Goal: Information Seeking & Learning: Learn about a topic

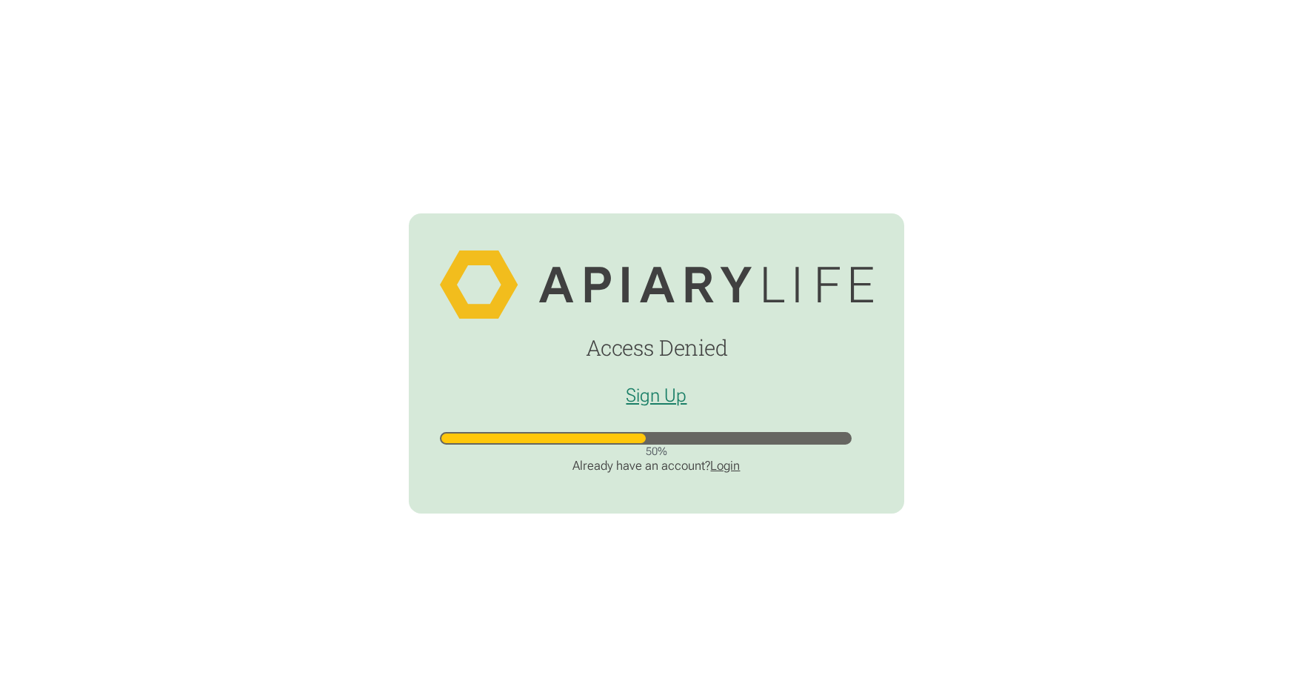
click at [732, 467] on link "Login" at bounding box center [725, 465] width 30 height 15
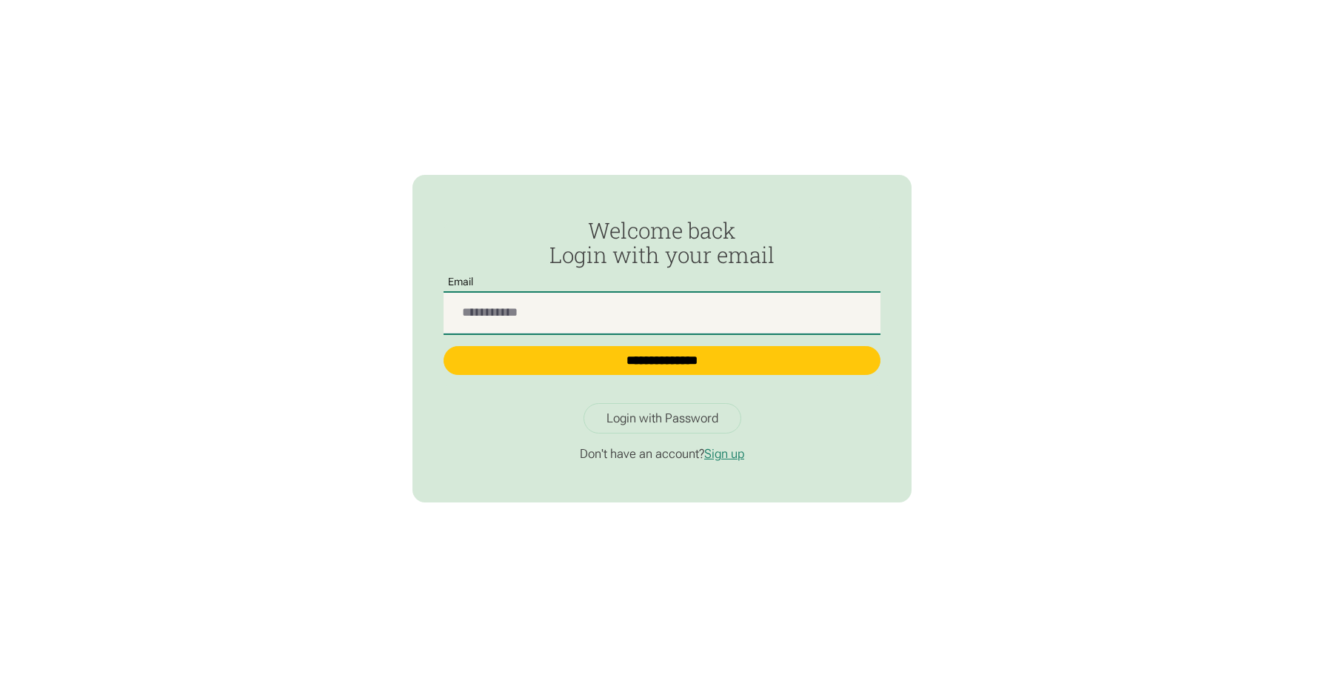
click at [472, 310] on input "Passwordless Login" at bounding box center [662, 313] width 437 height 41
type input "**********"
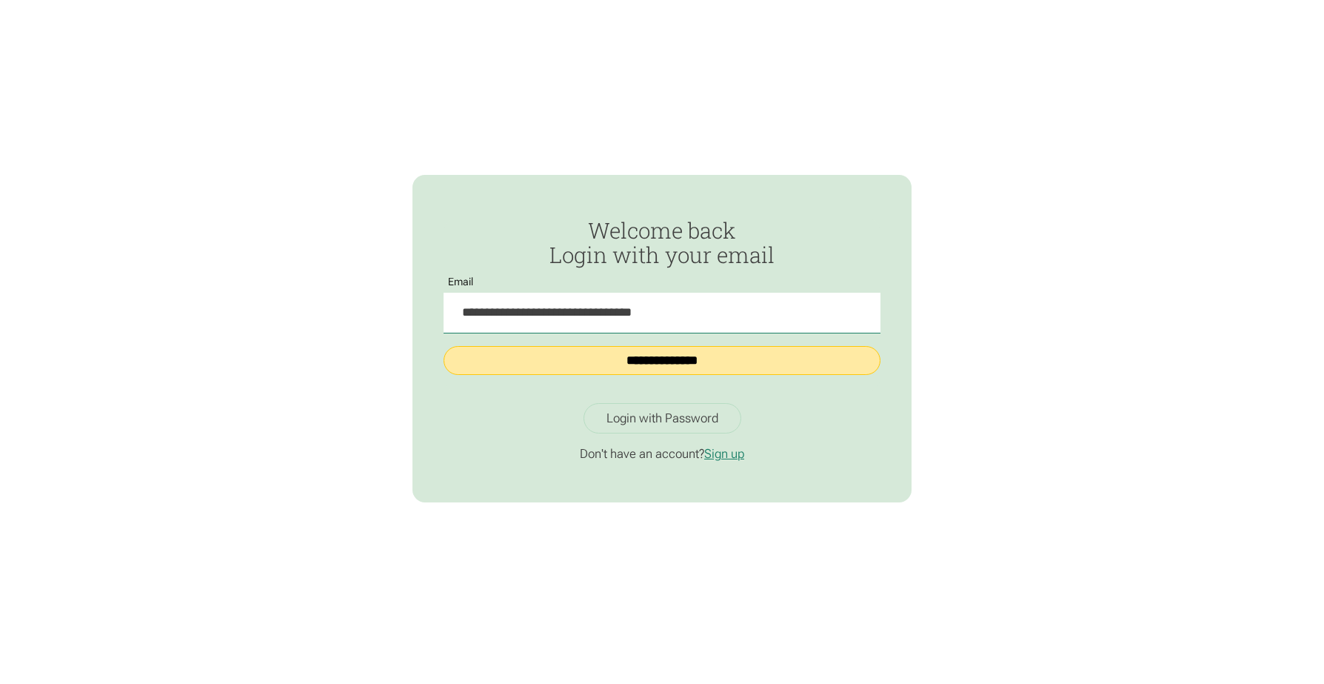
click at [613, 364] on input "**********" at bounding box center [662, 361] width 437 height 30
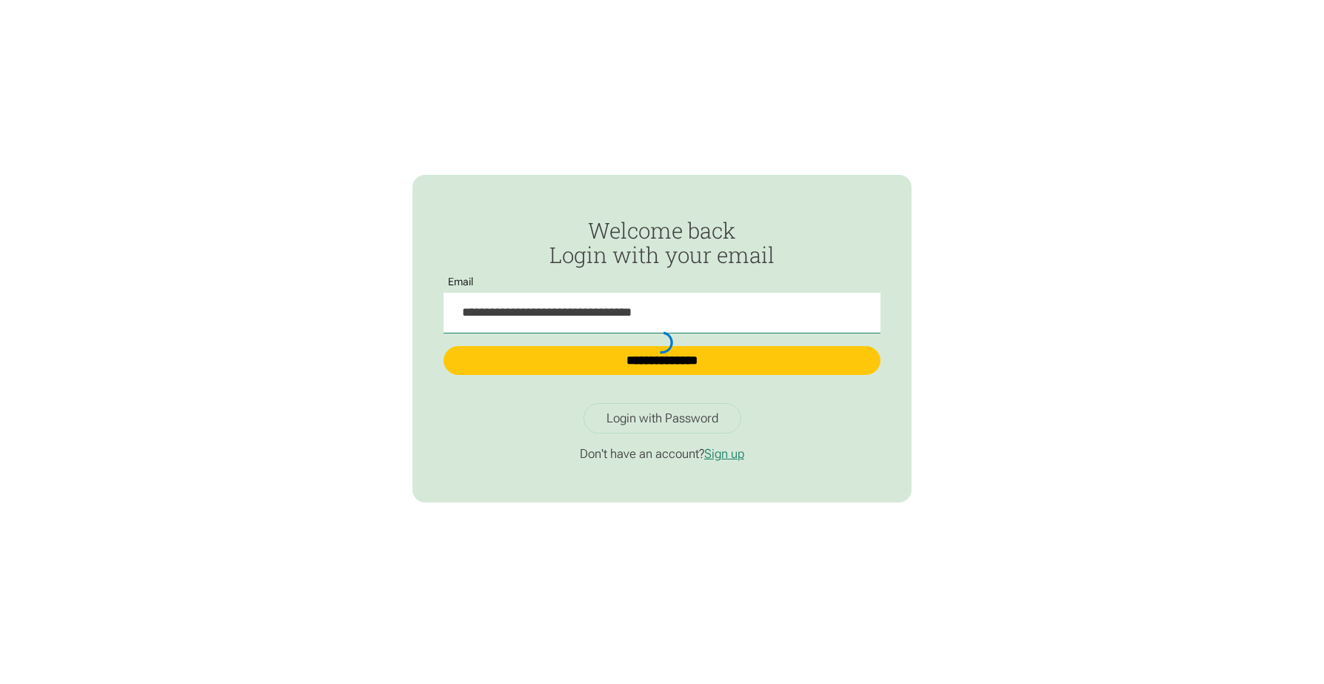
type input "**********"
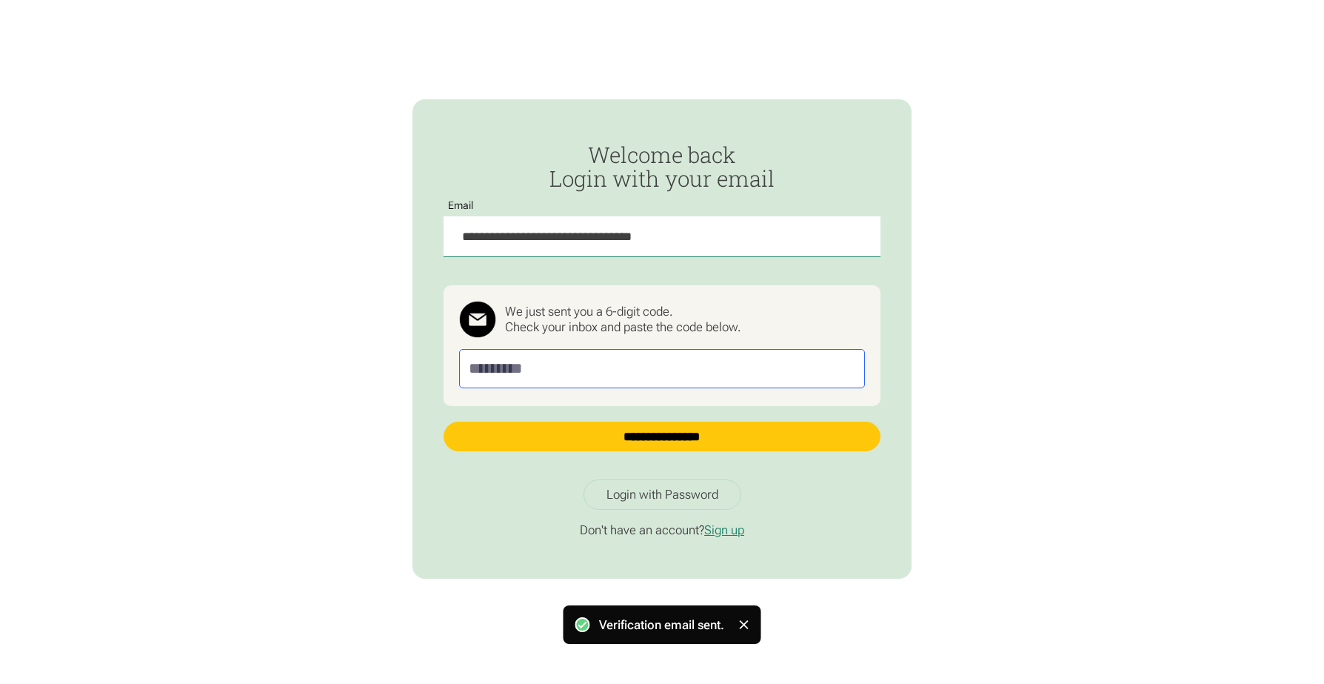
click at [557, 363] on input "Passwordless Login" at bounding box center [662, 368] width 406 height 39
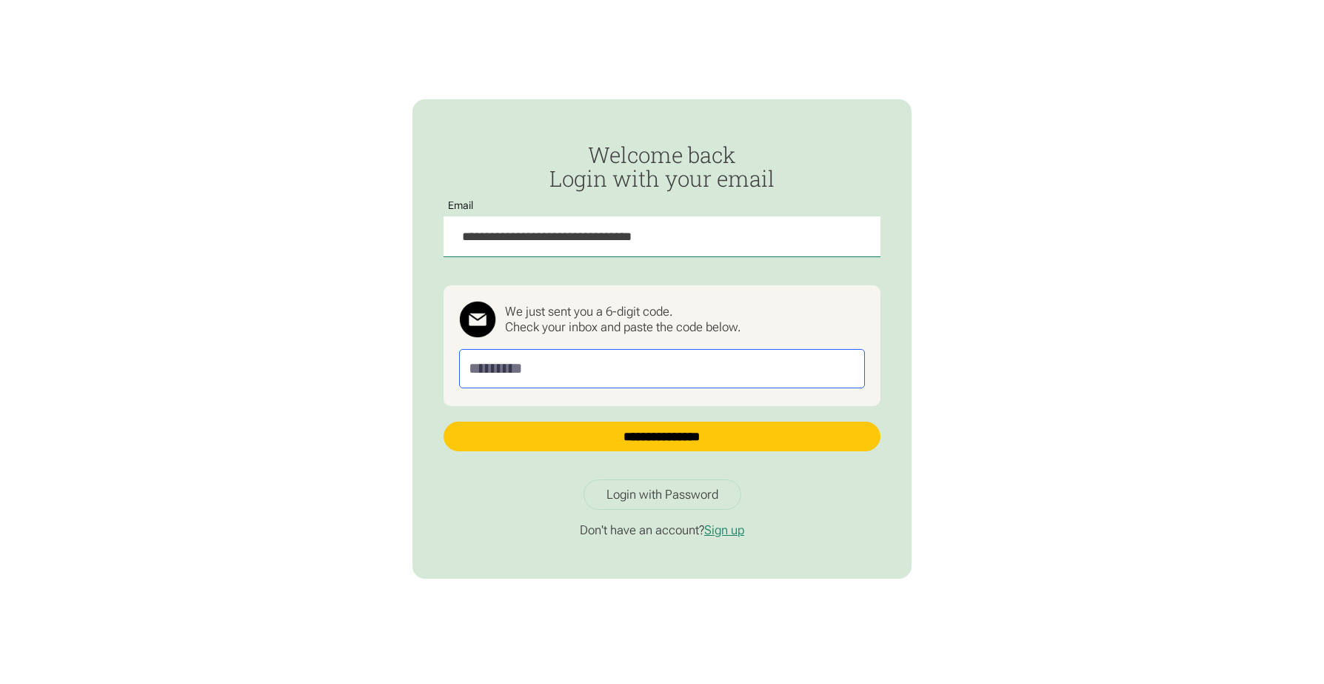
click at [515, 366] on input "Passwordless Login" at bounding box center [662, 368] width 406 height 39
type input "******"
click at [444, 421] on input "**********" at bounding box center [662, 436] width 437 height 30
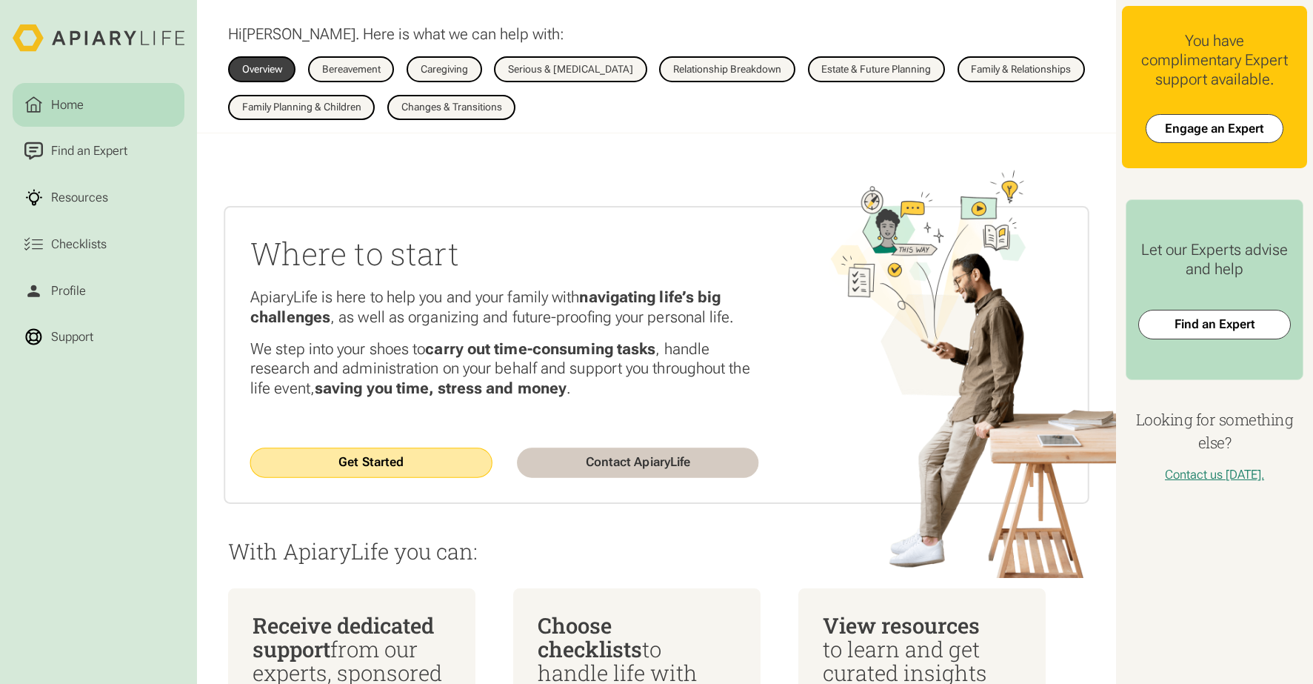
click at [421, 461] on link "Get Started" at bounding box center [370, 462] width 241 height 30
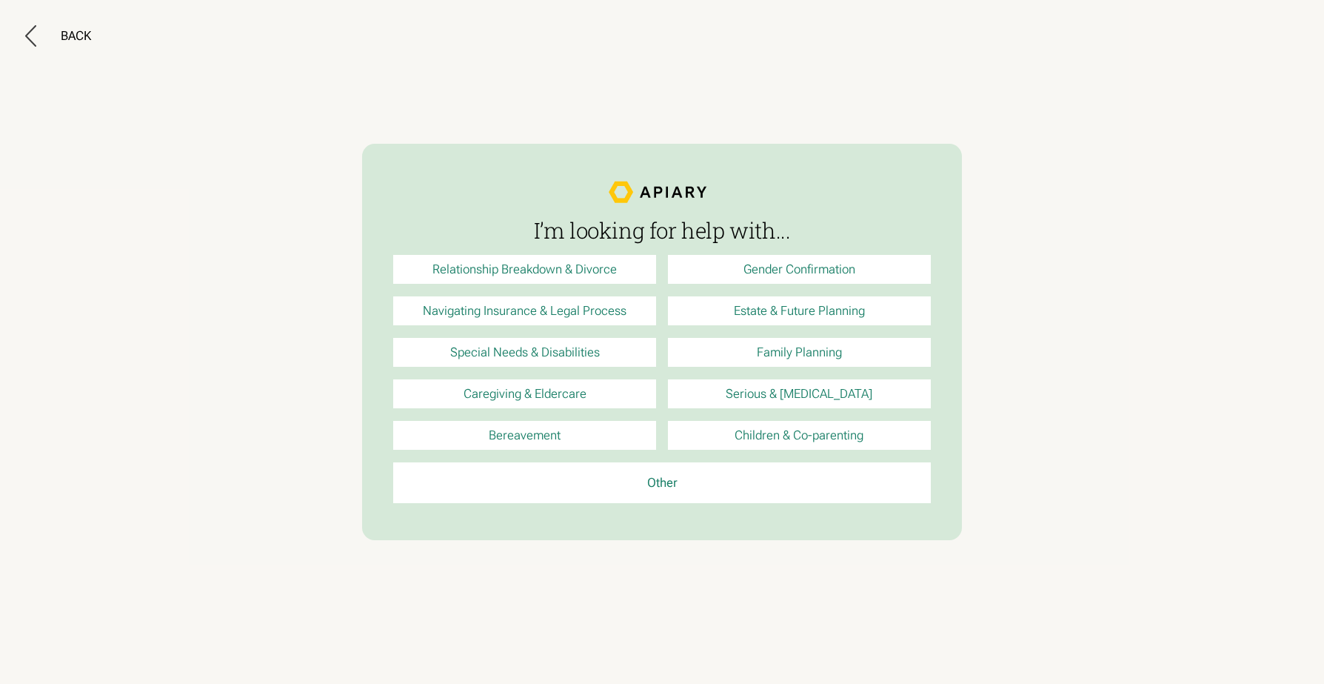
click at [494, 395] on link "Caregiving & Eldercare" at bounding box center [524, 393] width 262 height 29
click at [73, 36] on div "Back" at bounding box center [76, 36] width 30 height 16
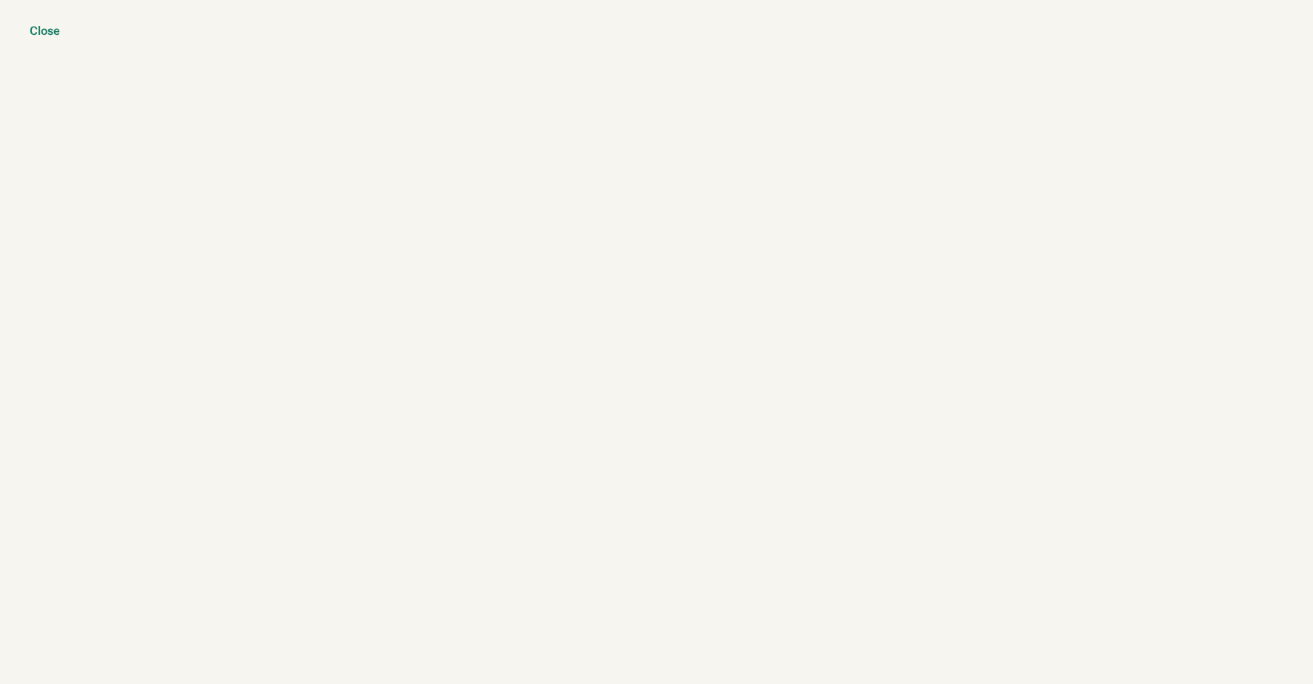
click at [36, 31] on div "Close" at bounding box center [45, 31] width 30 height 15
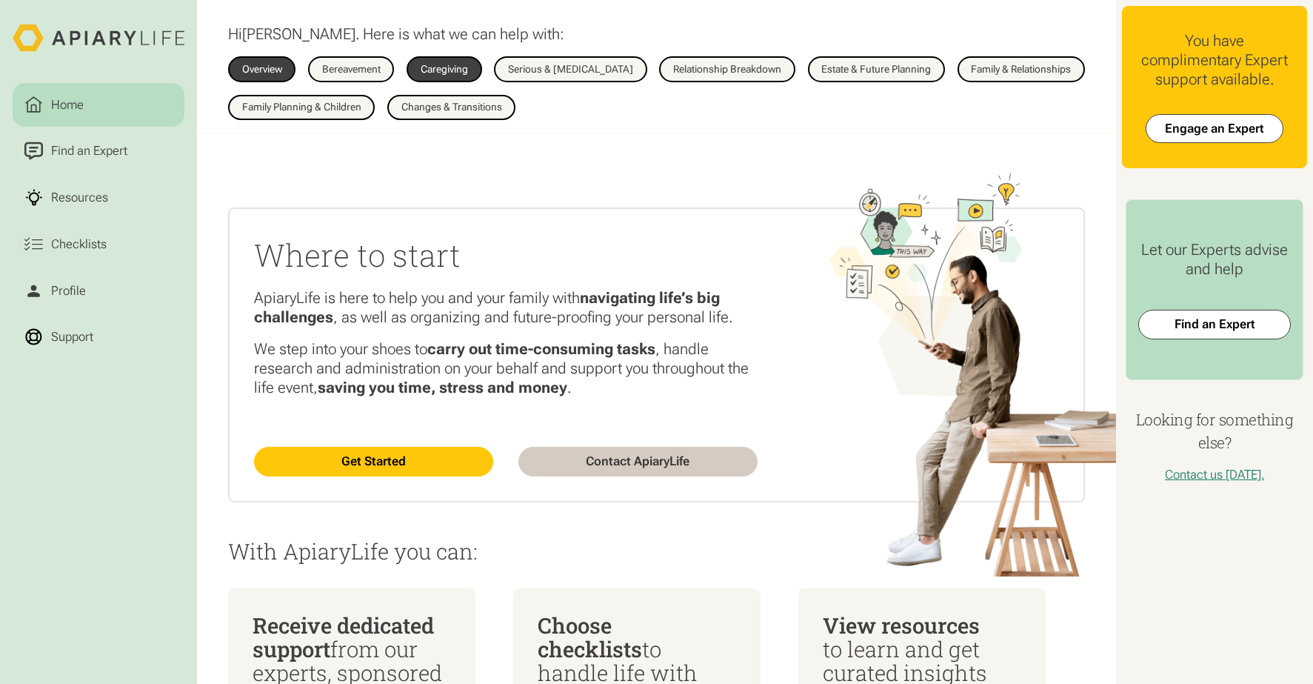
click at [438, 72] on div "Caregiving" at bounding box center [444, 69] width 47 height 10
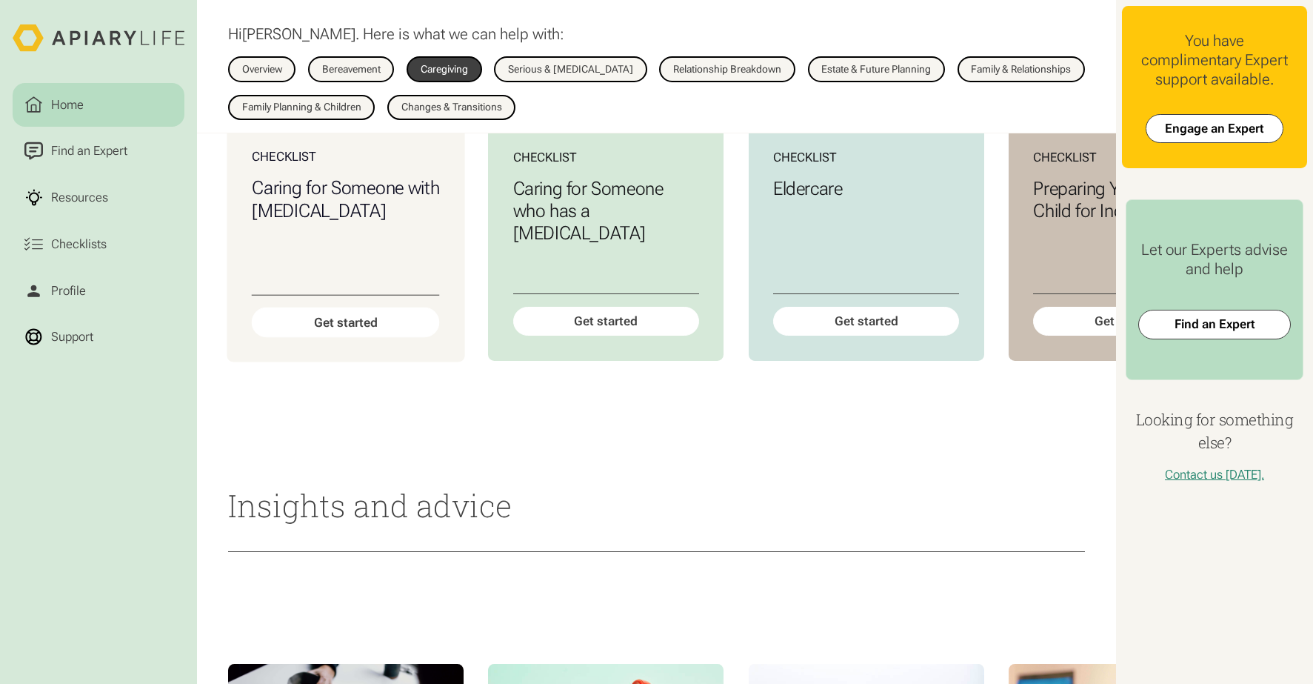
scroll to position [794, 0]
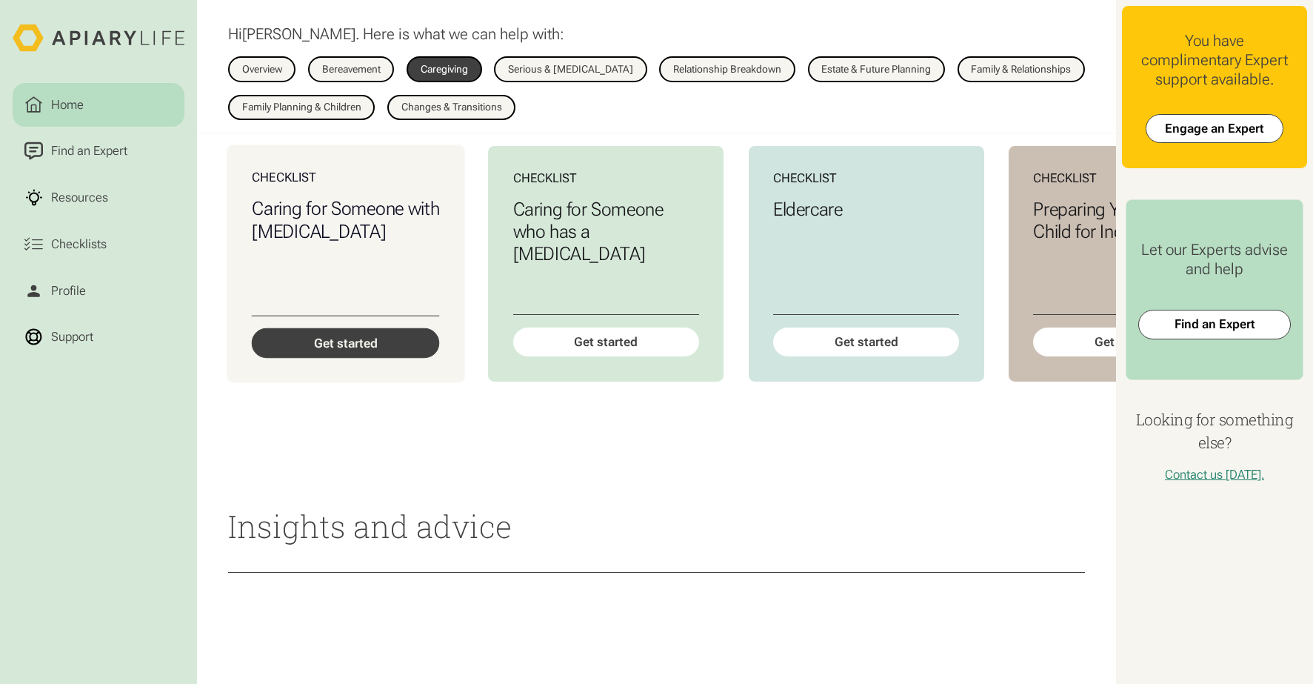
click at [338, 336] on div "Get started" at bounding box center [346, 343] width 188 height 30
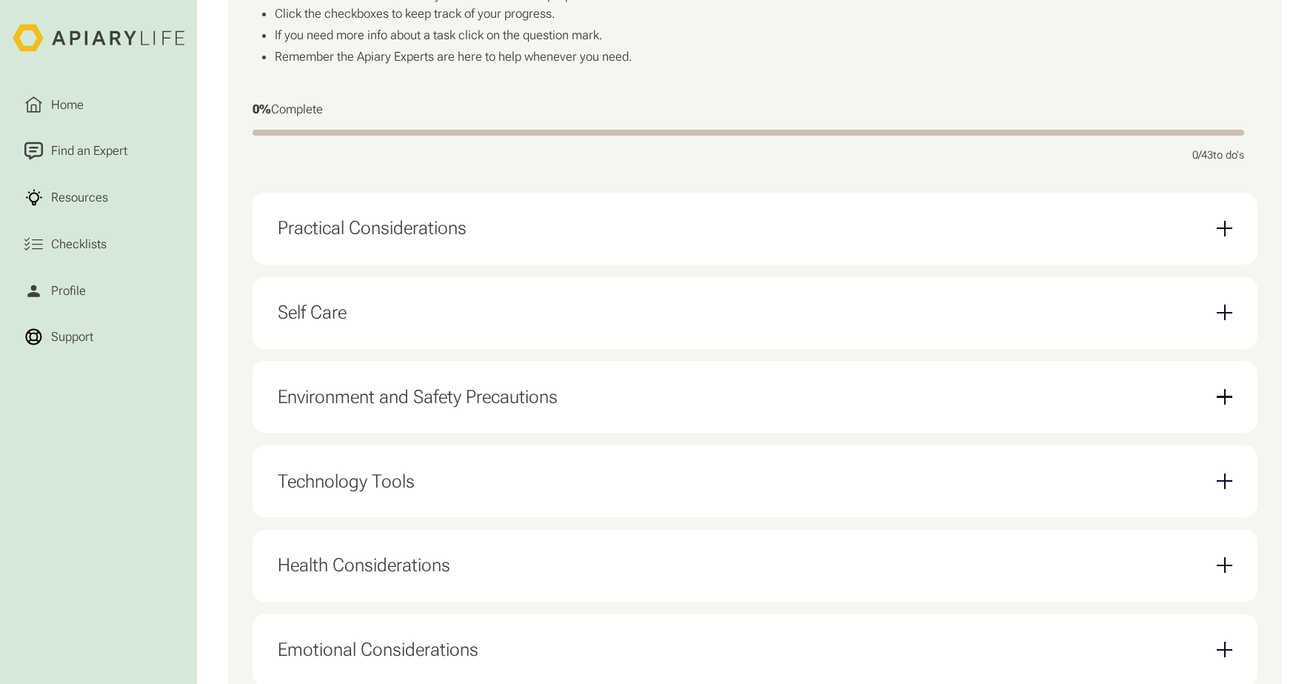
scroll to position [370, 0]
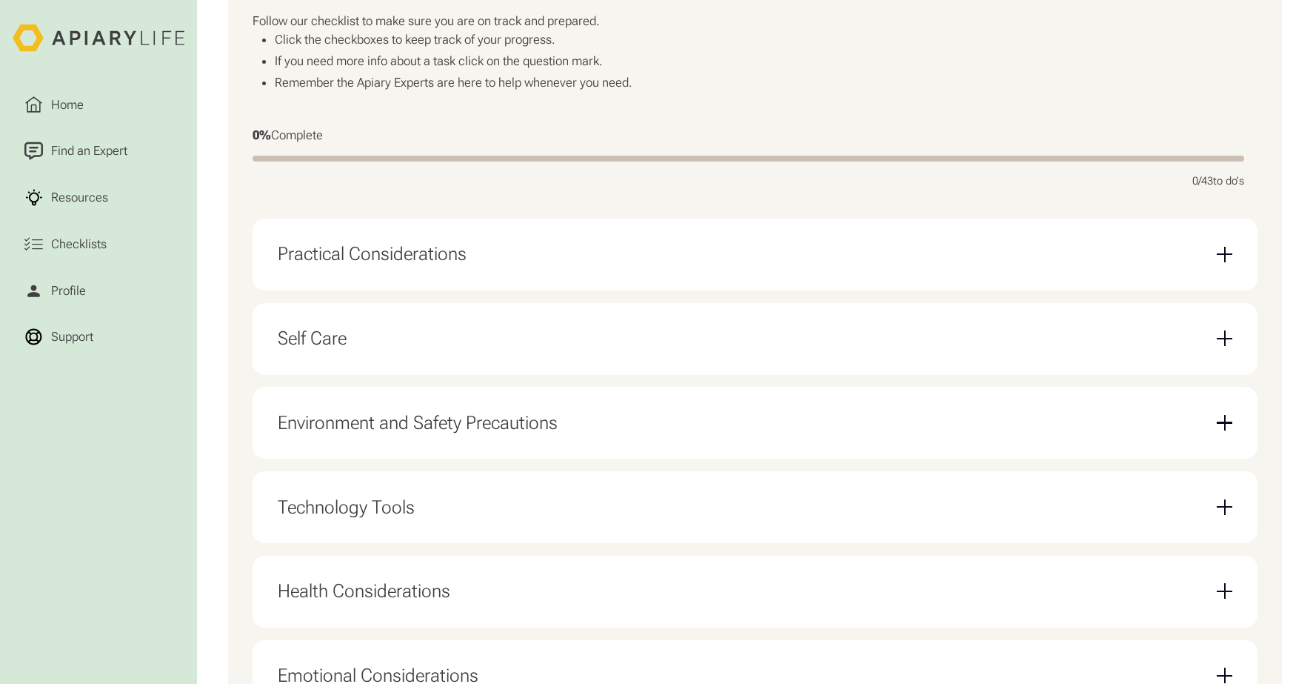
click at [1224, 261] on div "Email Form" at bounding box center [1224, 255] width 1 height 16
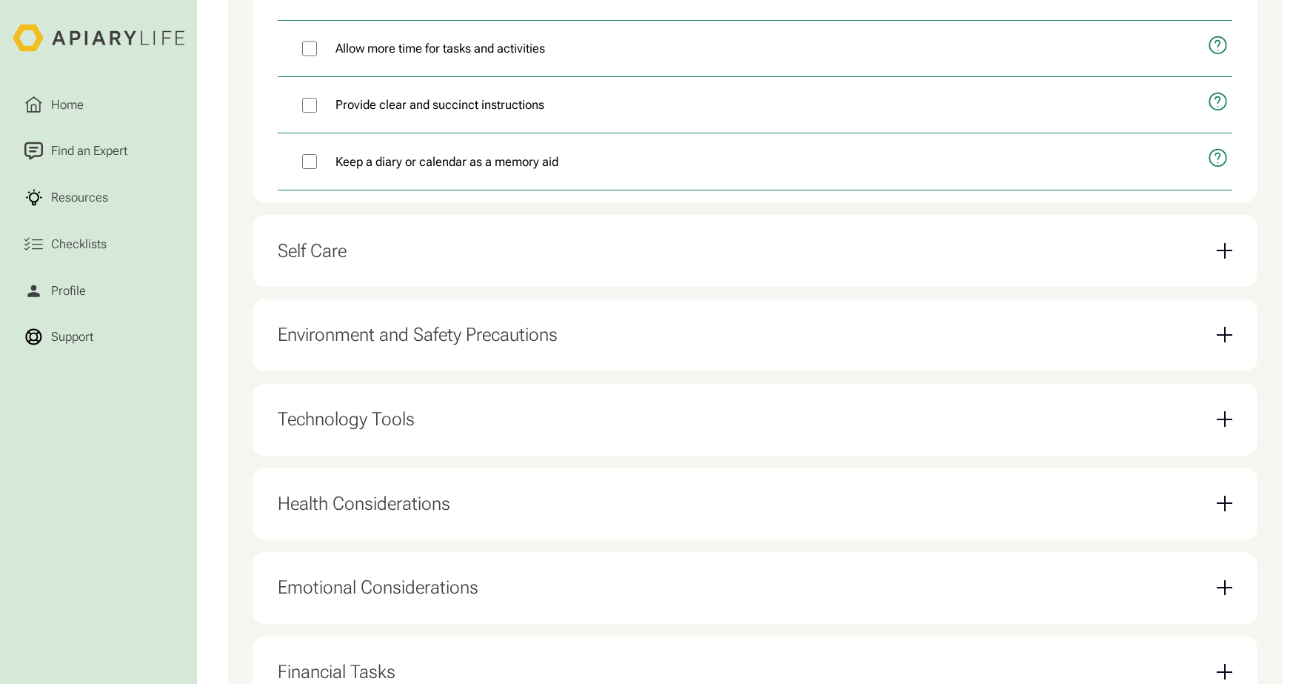
scroll to position [815, 0]
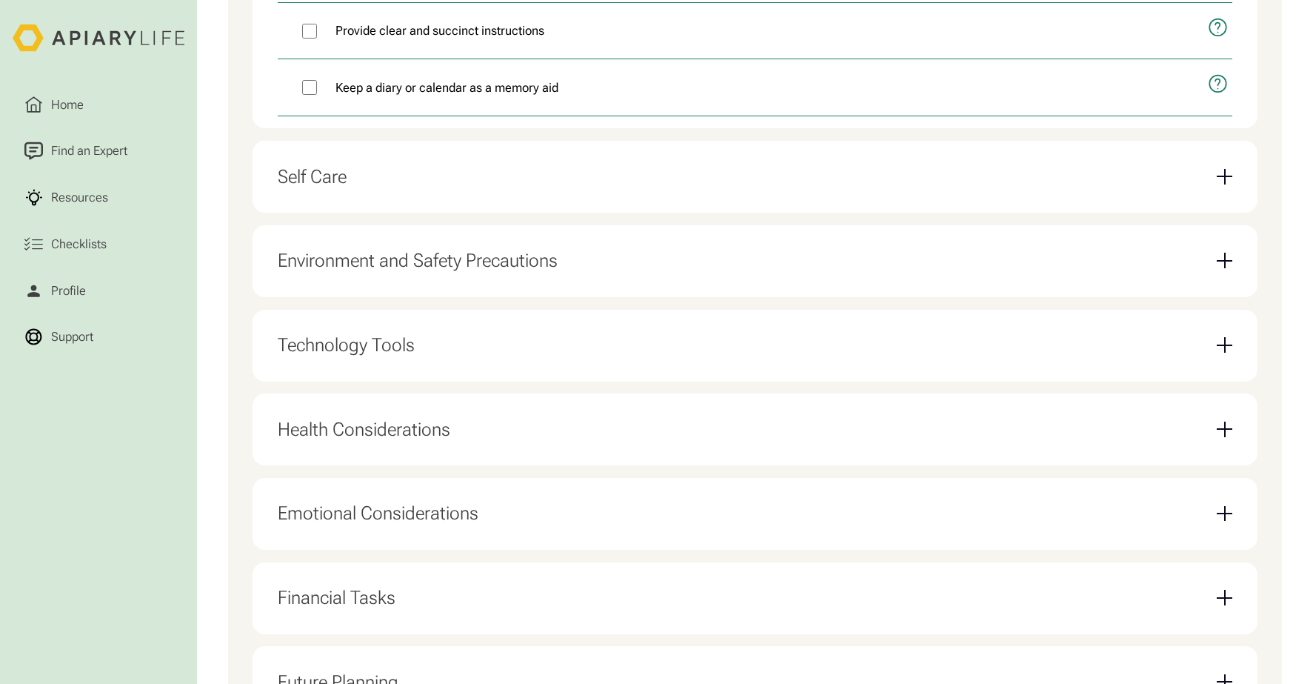
click at [1224, 184] on div "Email Form" at bounding box center [1224, 177] width 1 height 16
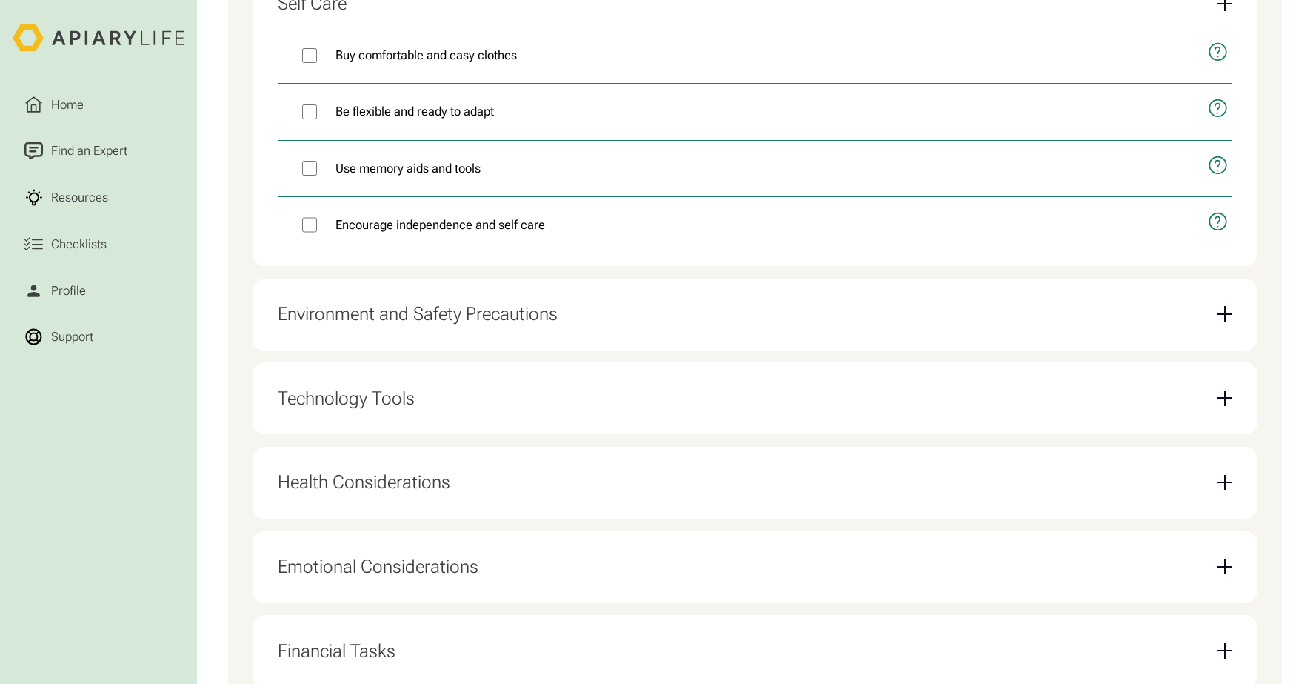
scroll to position [741, 0]
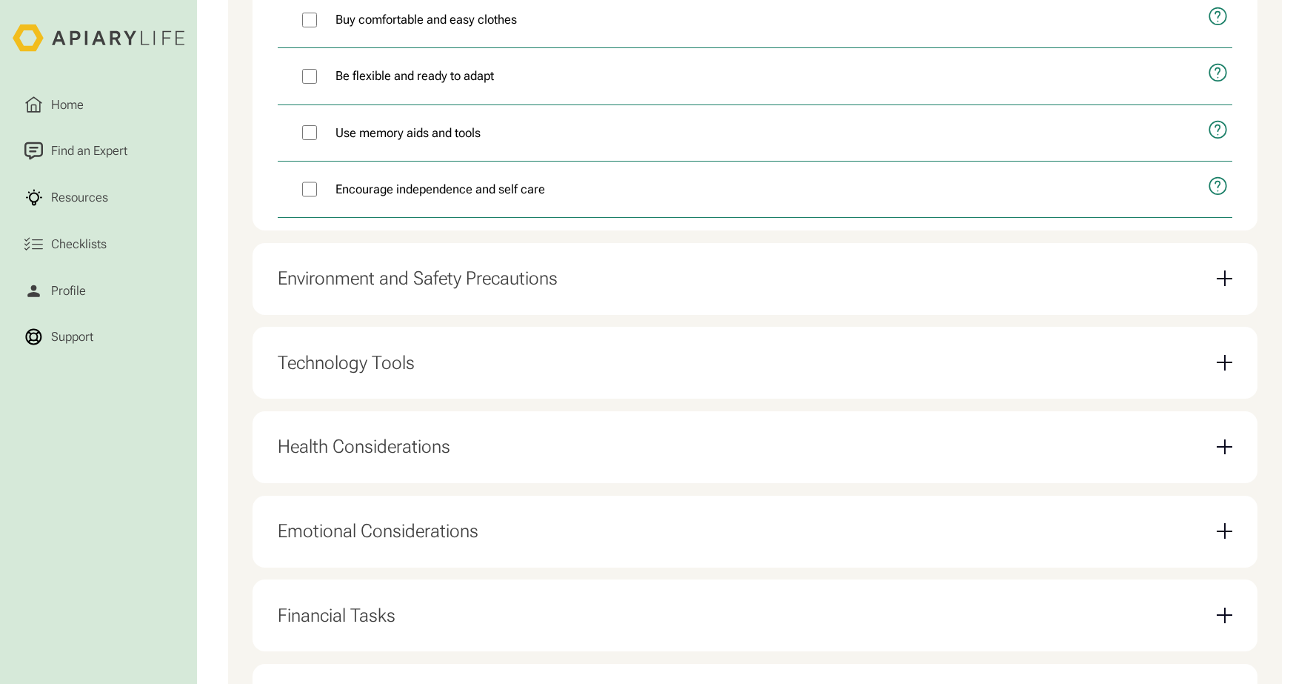
click at [1224, 285] on div "Email Form" at bounding box center [1224, 278] width 1 height 16
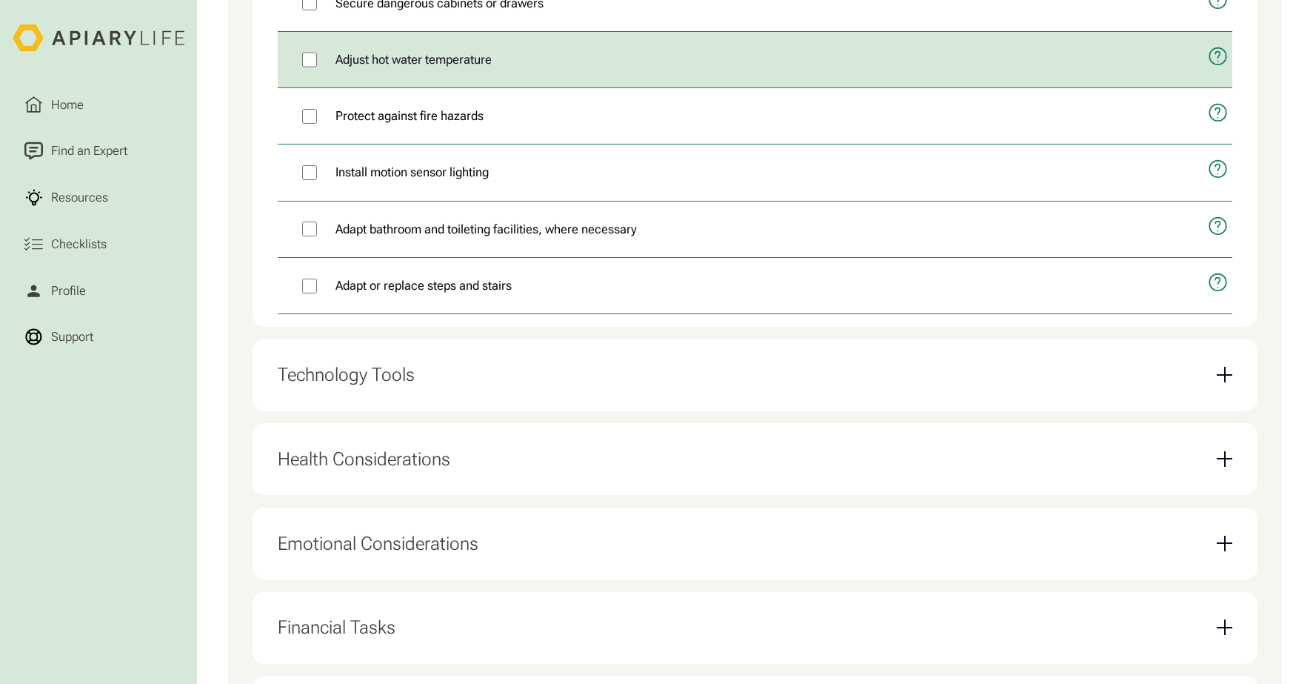
scroll to position [1037, 0]
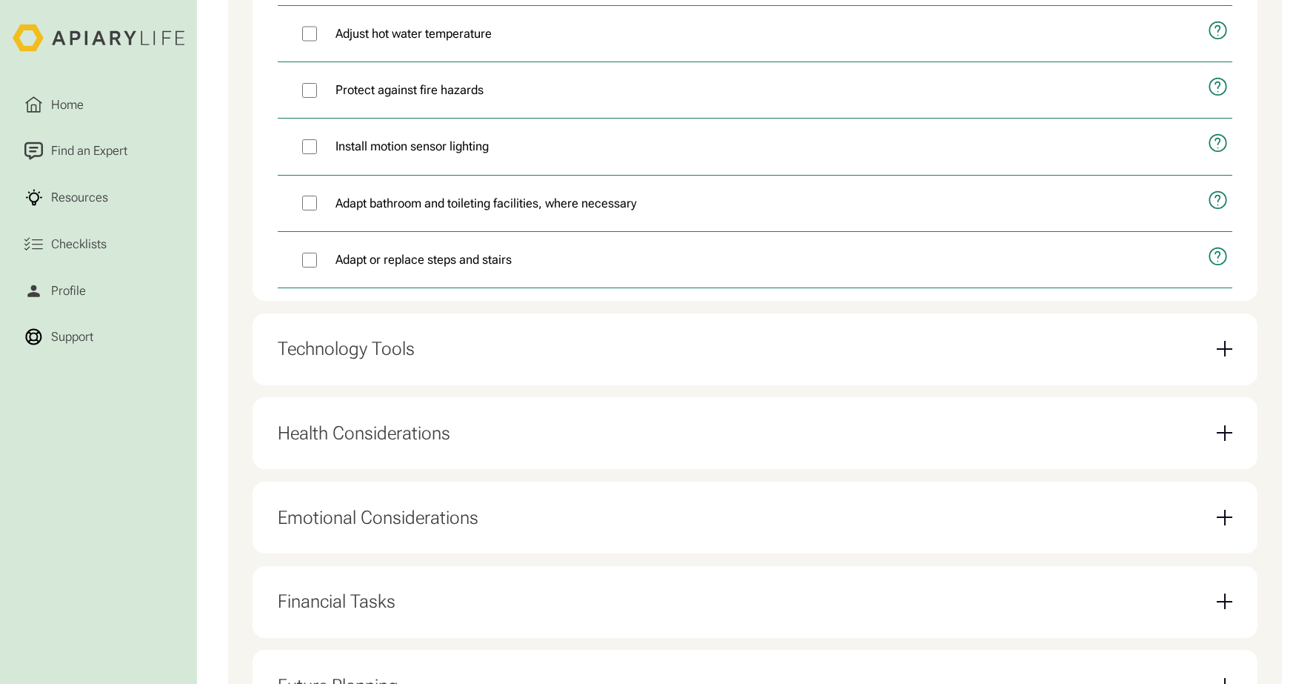
click at [1224, 356] on div "Email Form" at bounding box center [1224, 349] width 1 height 16
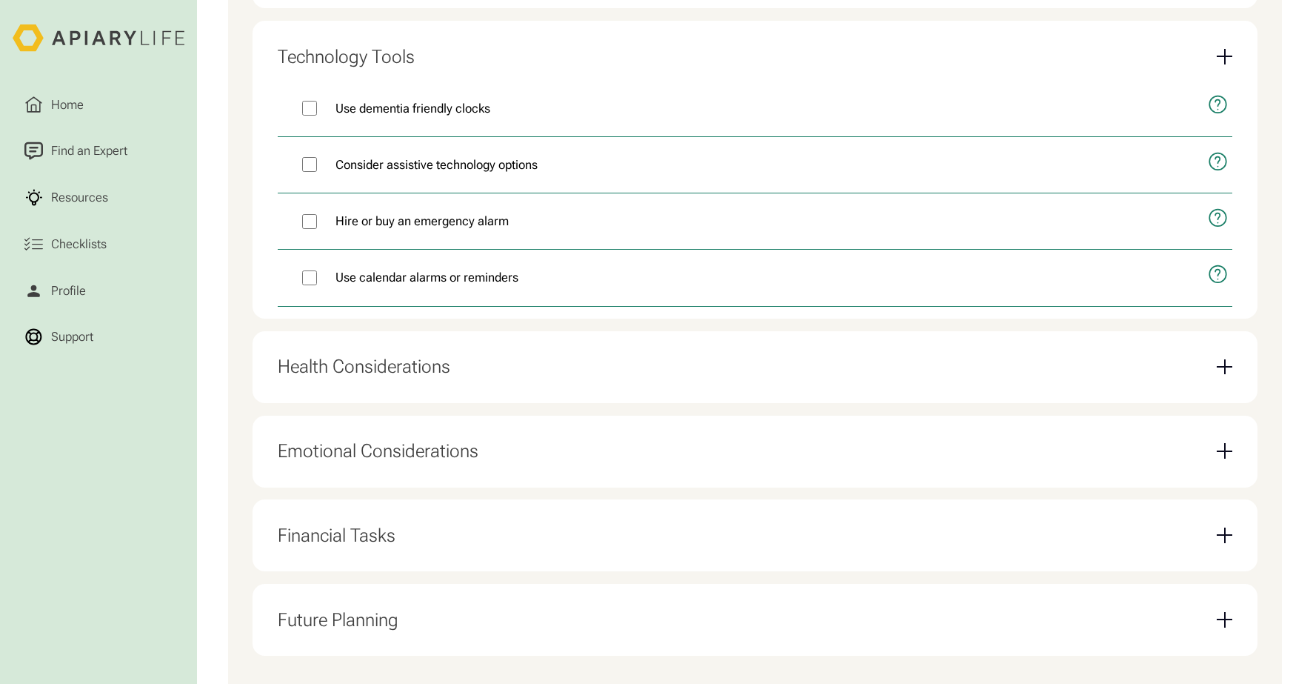
scroll to position [747, 0]
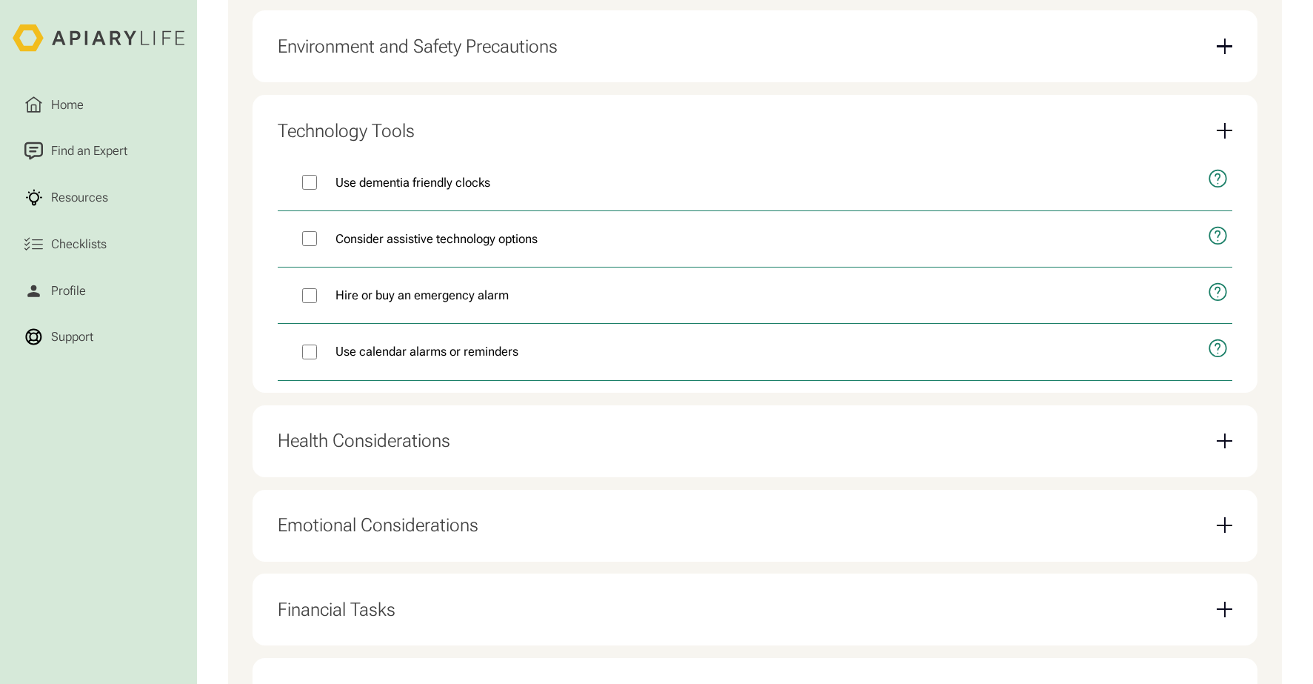
click at [1224, 449] on div "Email Form" at bounding box center [1224, 441] width 1 height 16
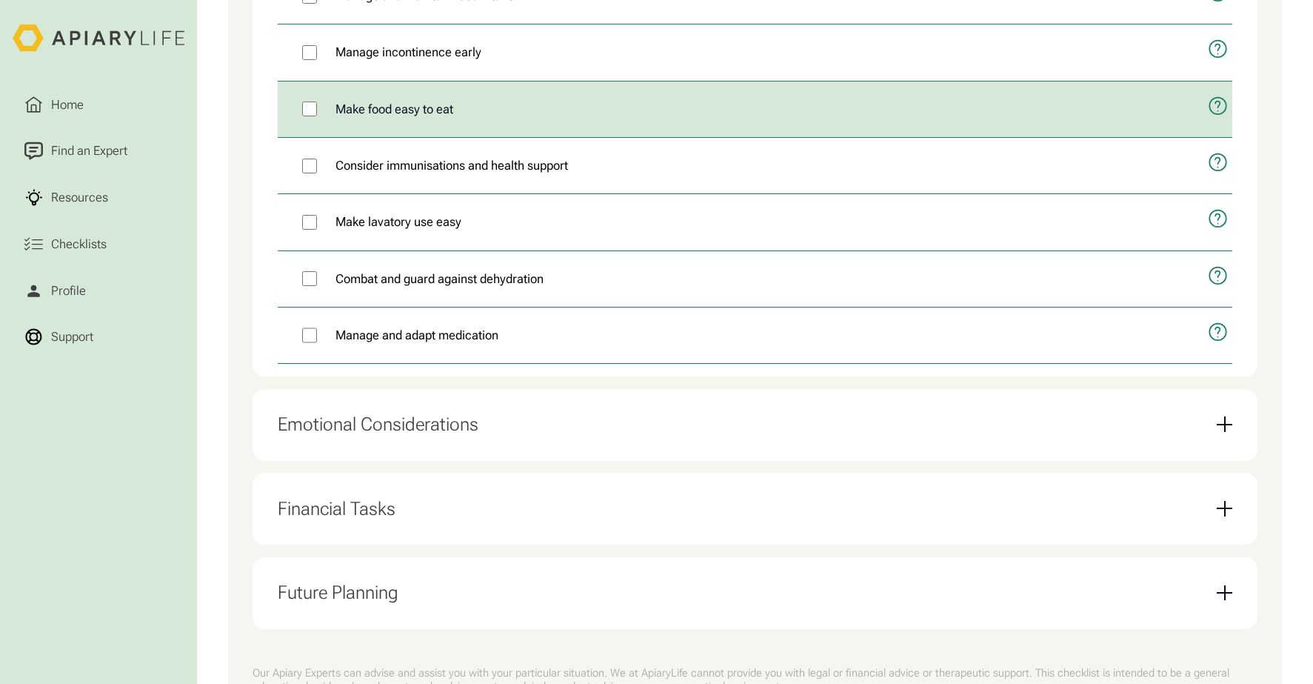
scroll to position [1043, 0]
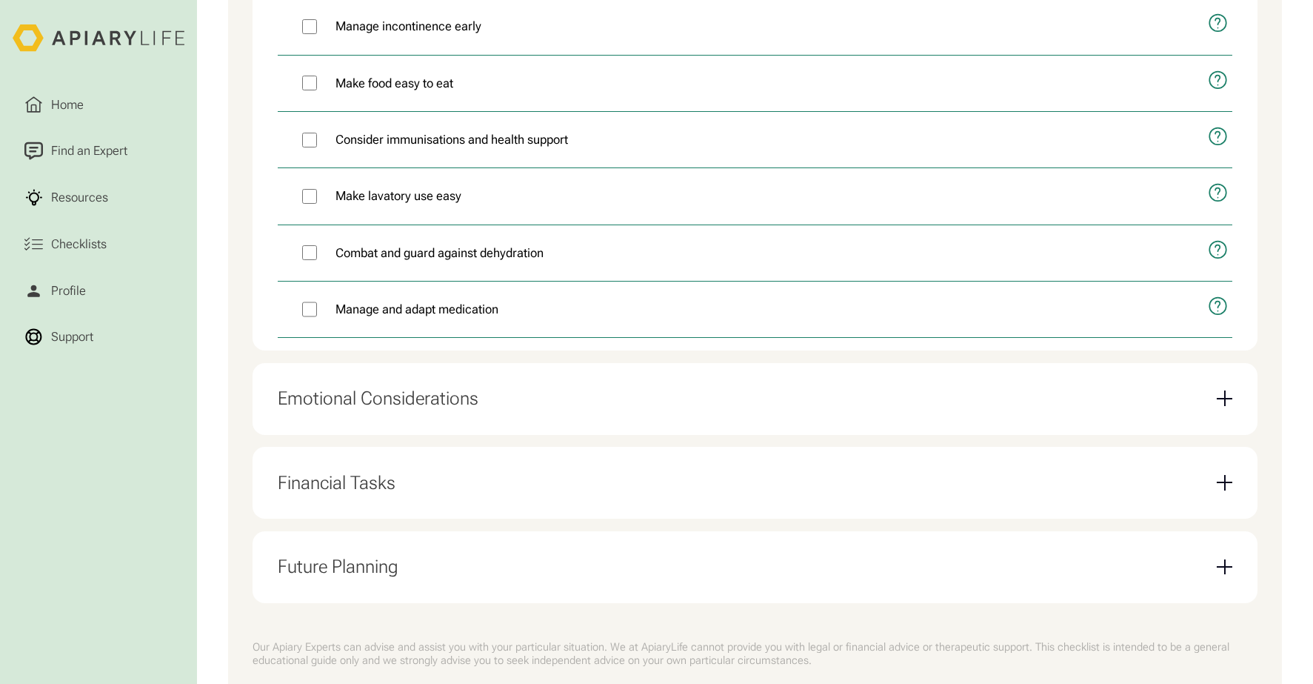
click at [1225, 406] on div "Email Form" at bounding box center [1225, 398] width 16 height 16
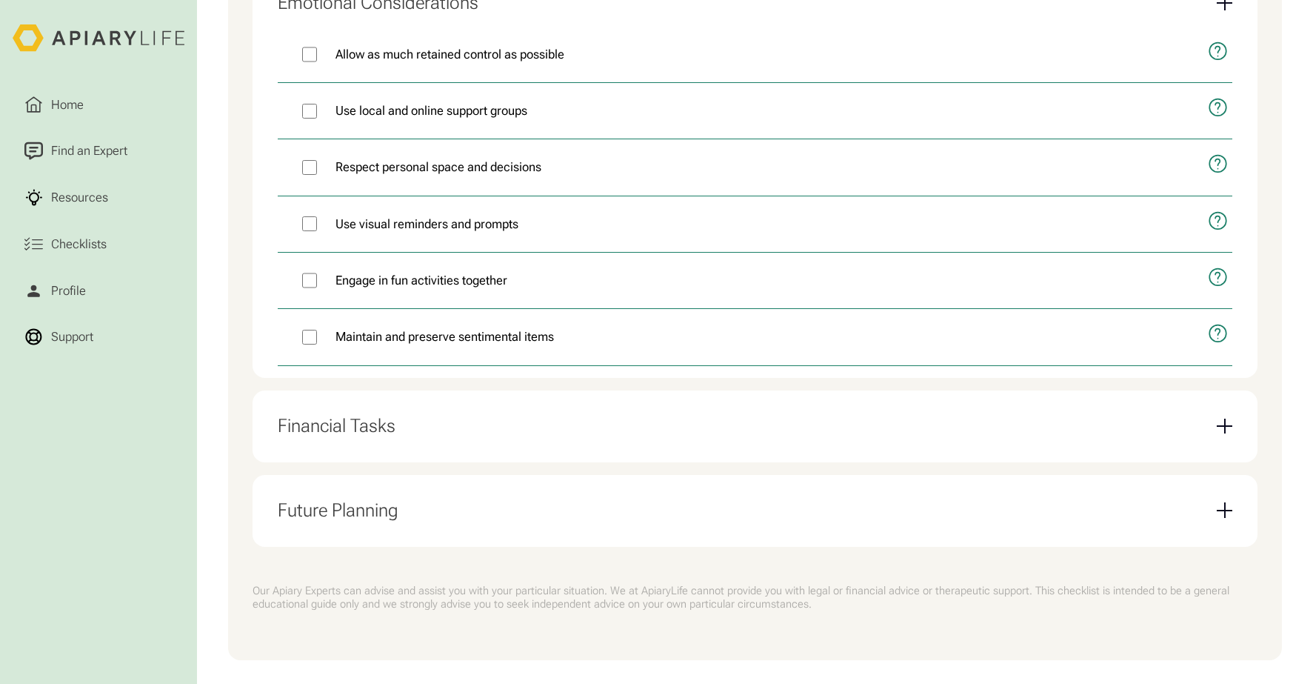
click at [1224, 434] on div "Email Form" at bounding box center [1224, 426] width 1 height 16
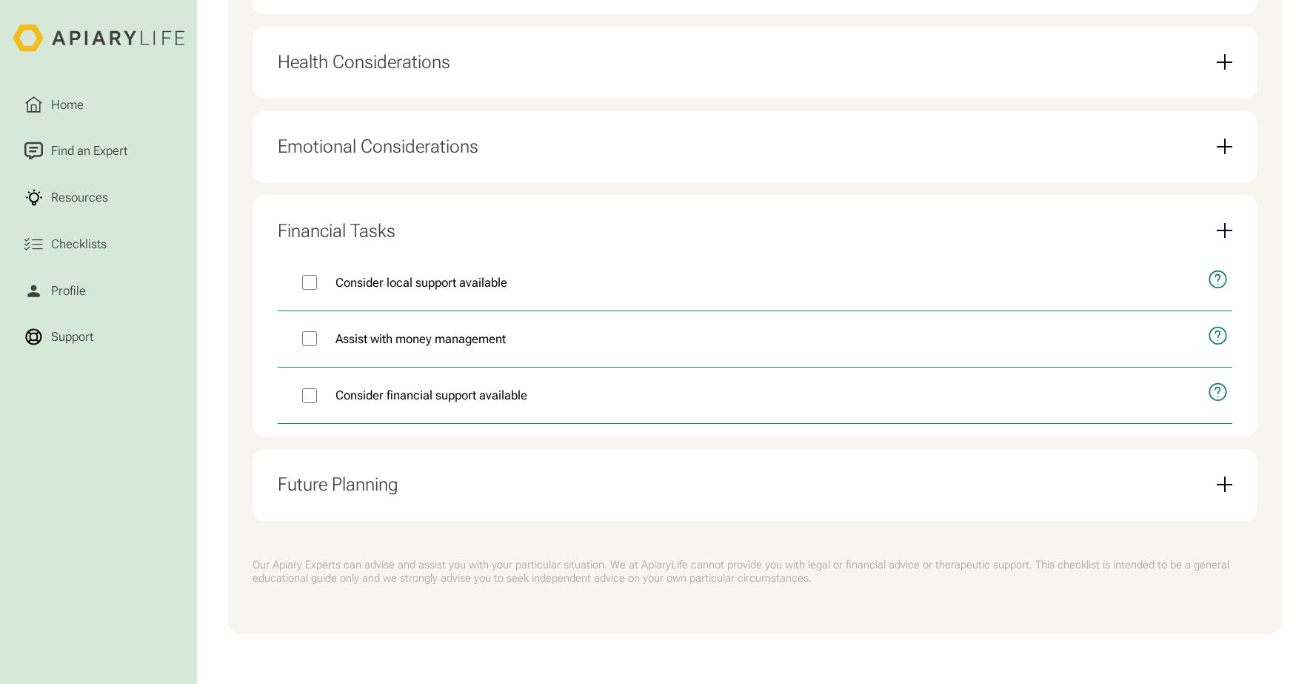
scroll to position [912, 0]
click at [1224, 483] on div "Email Form" at bounding box center [1224, 484] width 1 height 16
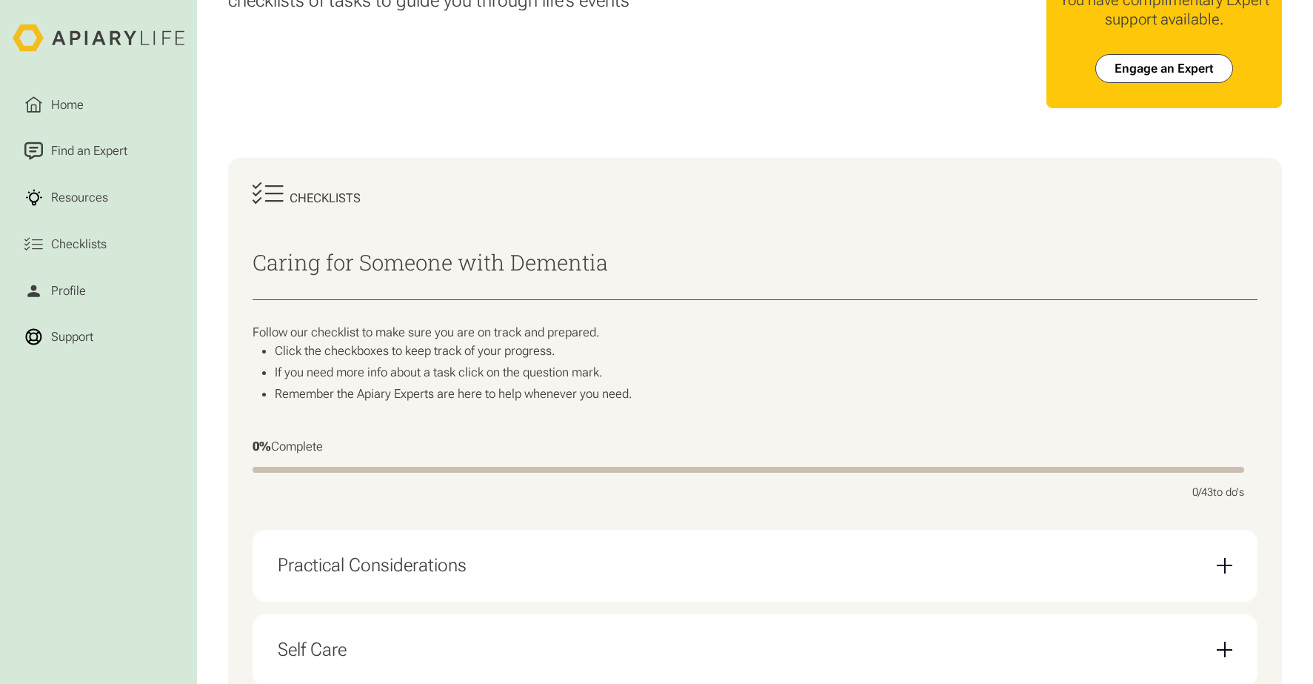
scroll to position [0, 0]
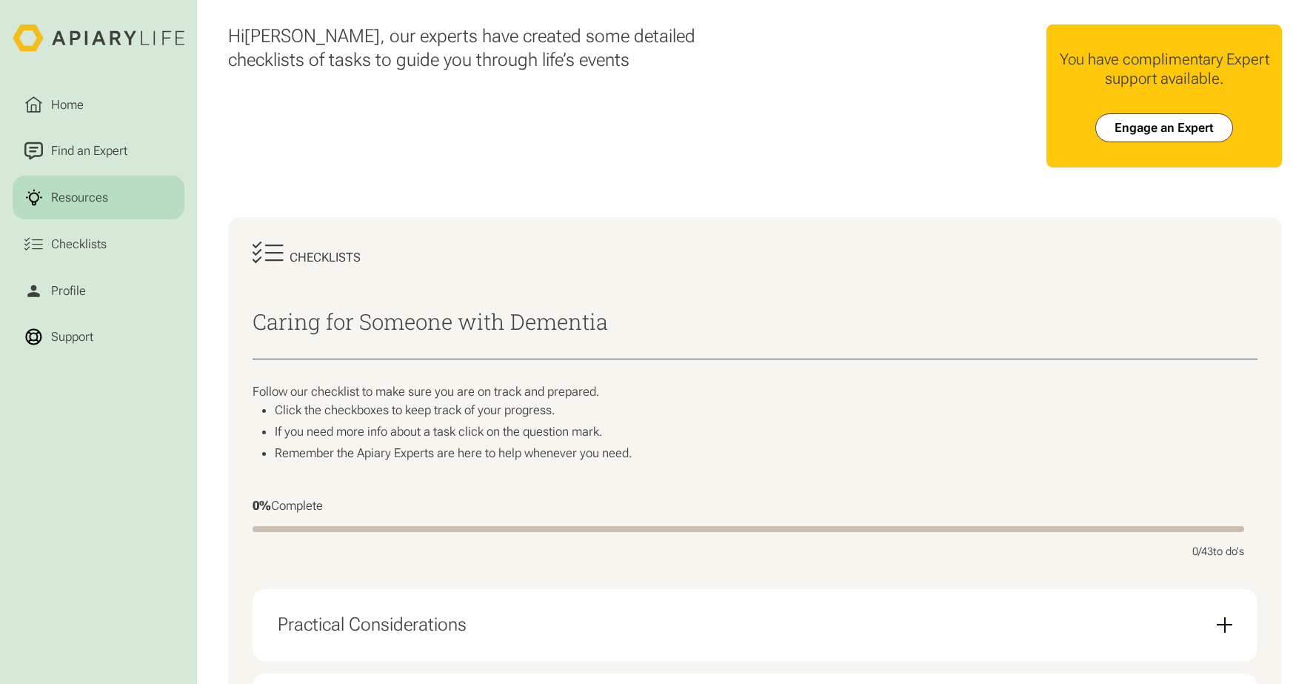
click at [101, 211] on link "Resources" at bounding box center [99, 198] width 173 height 44
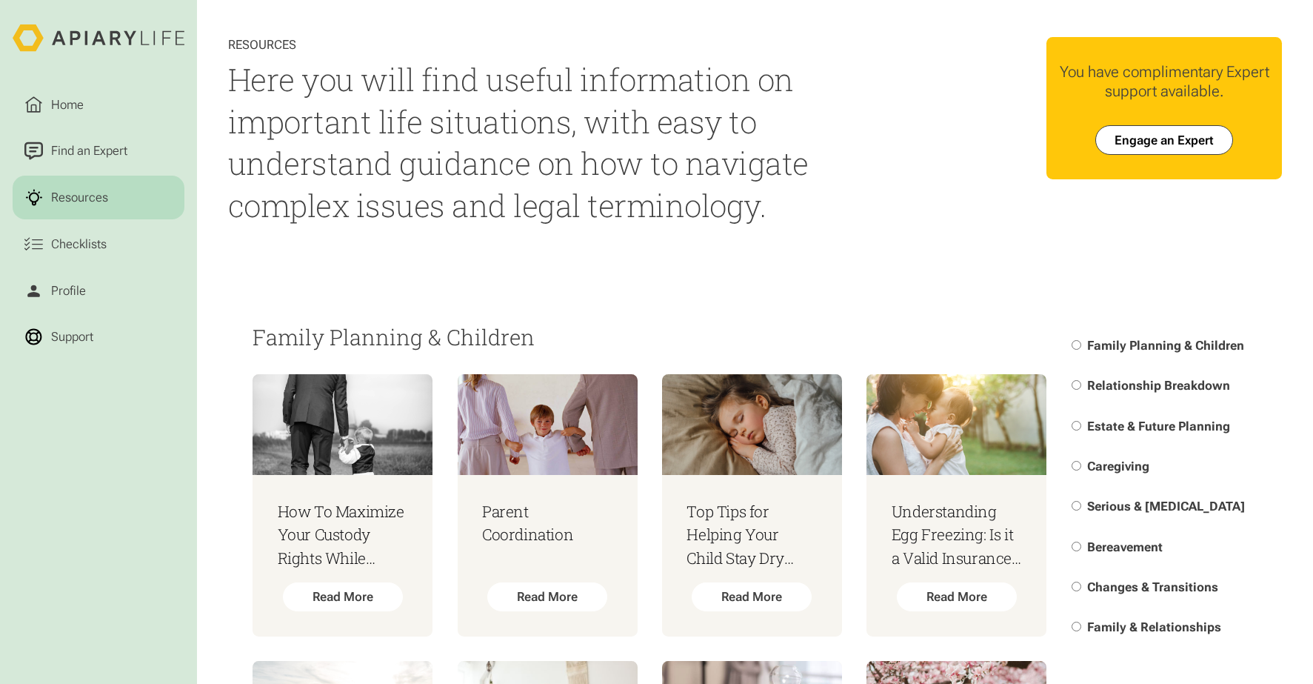
click at [1118, 470] on span "Caregiving" at bounding box center [1118, 465] width 62 height 15
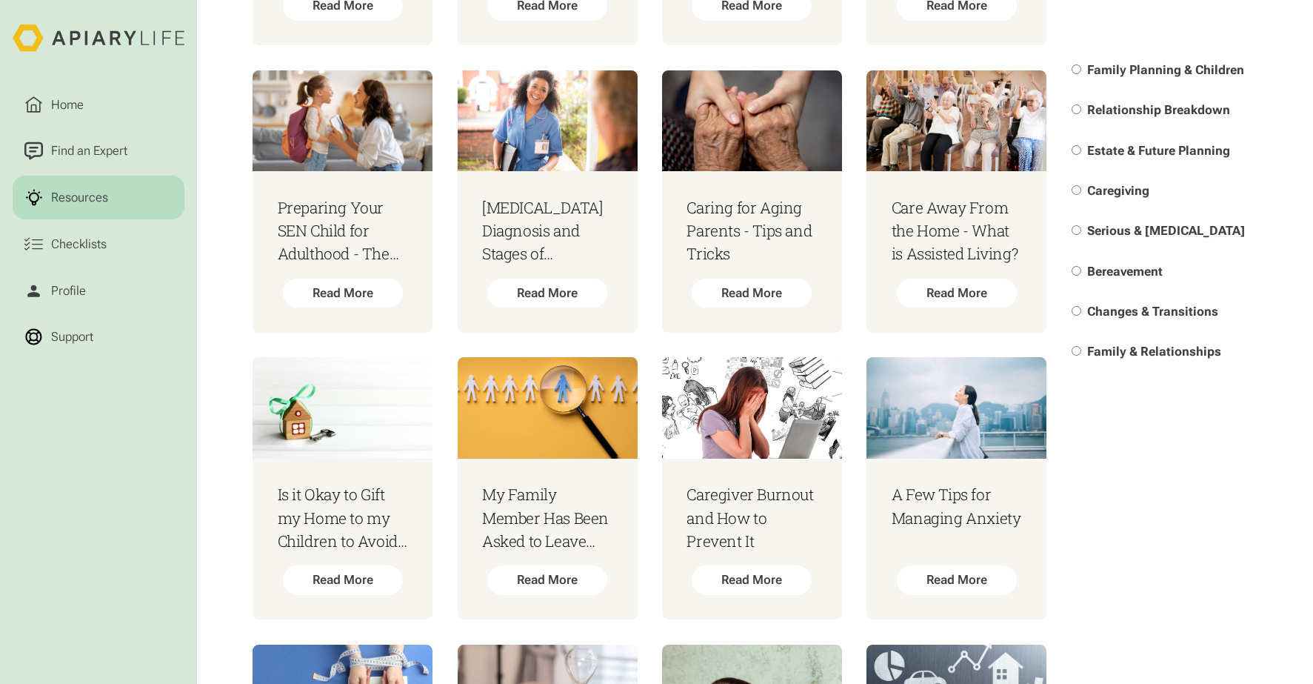
scroll to position [2000, 0]
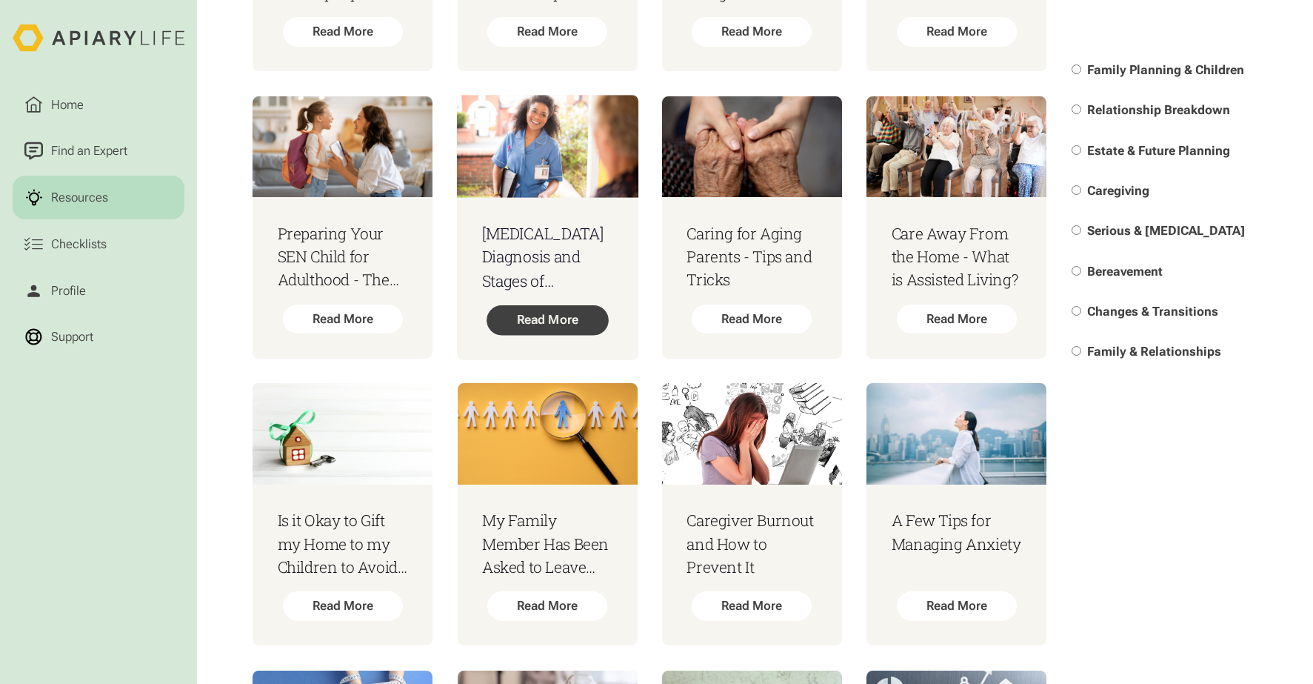
click at [548, 328] on div "Read More" at bounding box center [547, 320] width 121 height 30
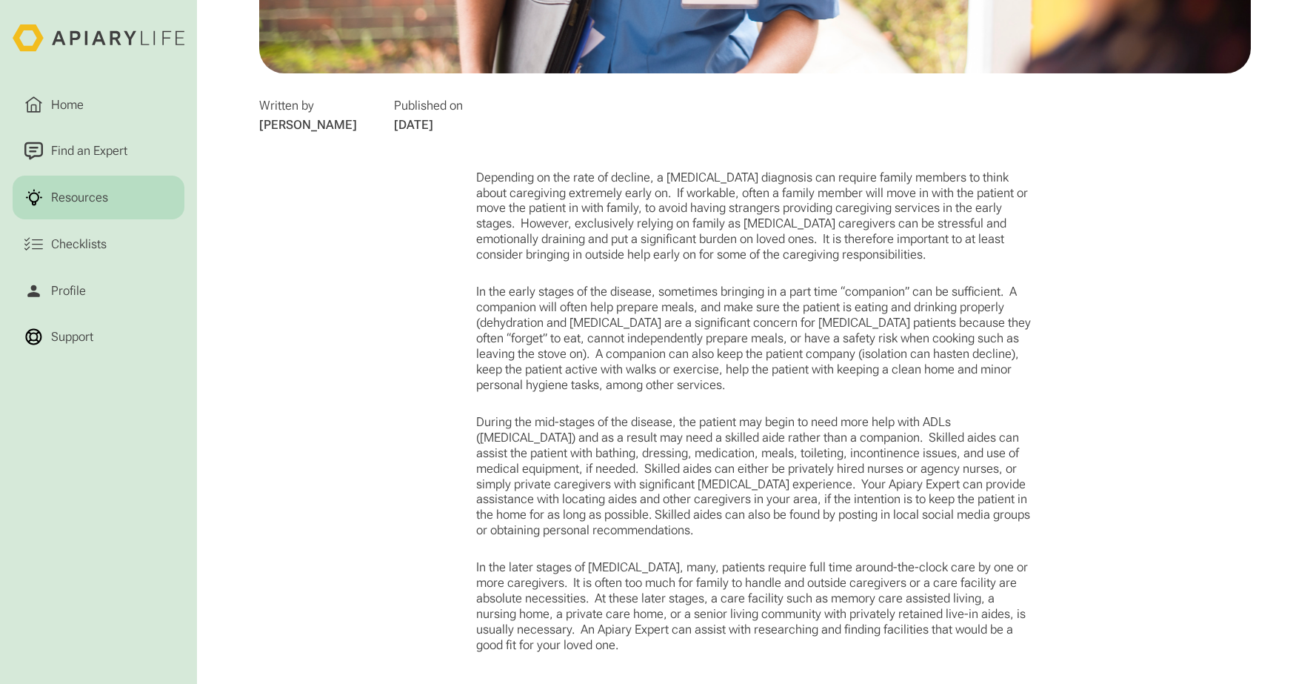
scroll to position [755, 0]
